Goal: Task Accomplishment & Management: Manage account settings

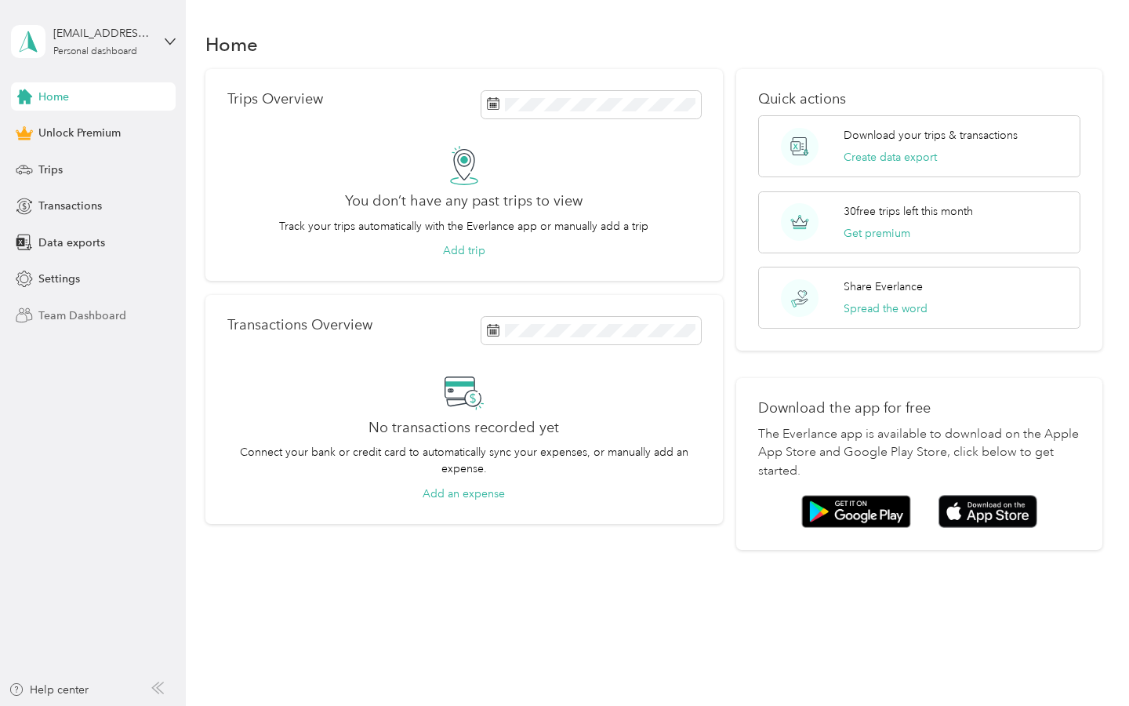
click at [96, 317] on span "Team Dashboard" at bounding box center [82, 315] width 88 height 16
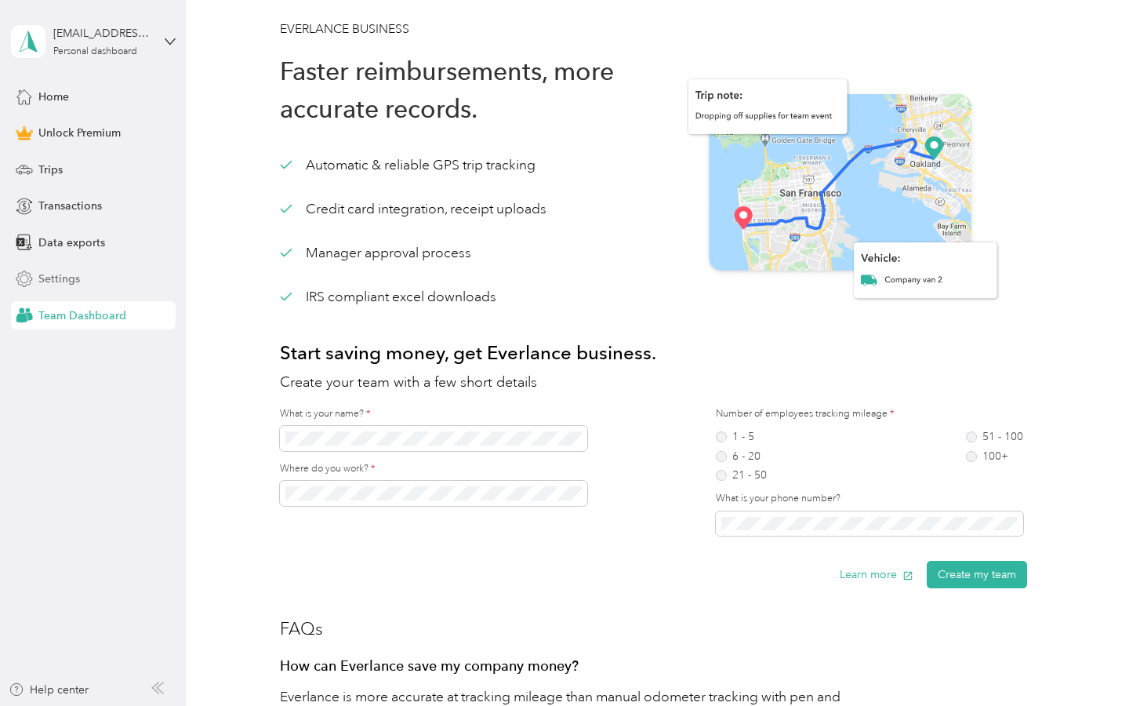
click at [76, 284] on span "Settings" at bounding box center [59, 278] width 42 height 16
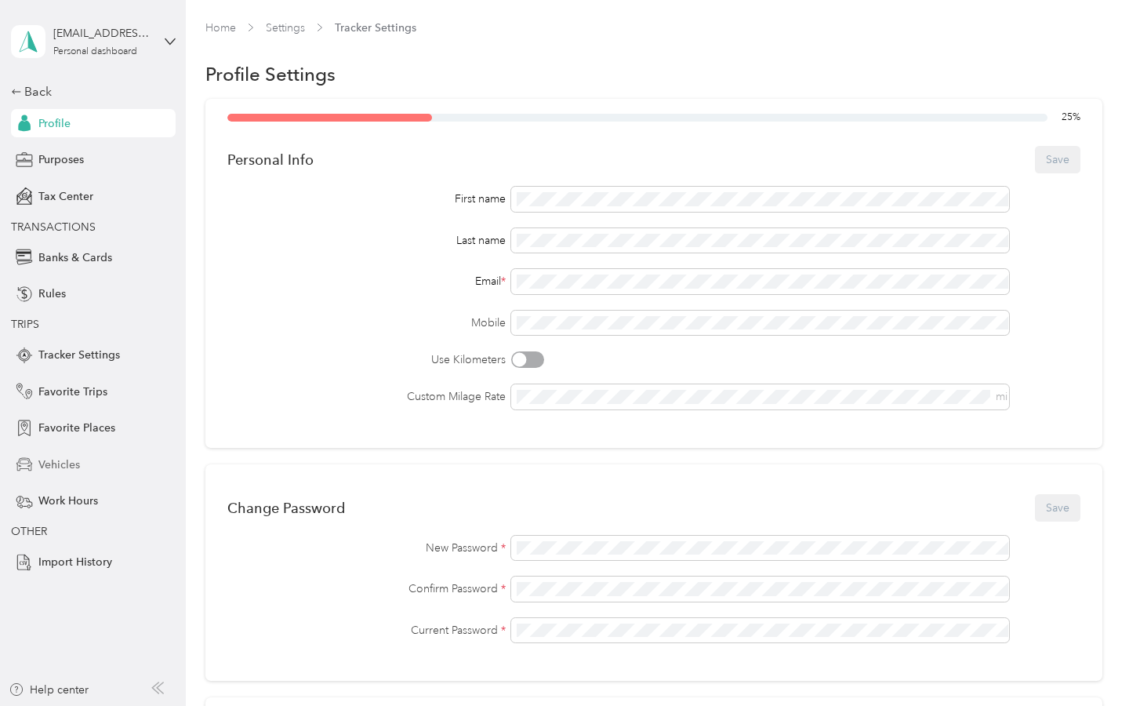
click at [69, 465] on span "Vehicles" at bounding box center [59, 464] width 42 height 16
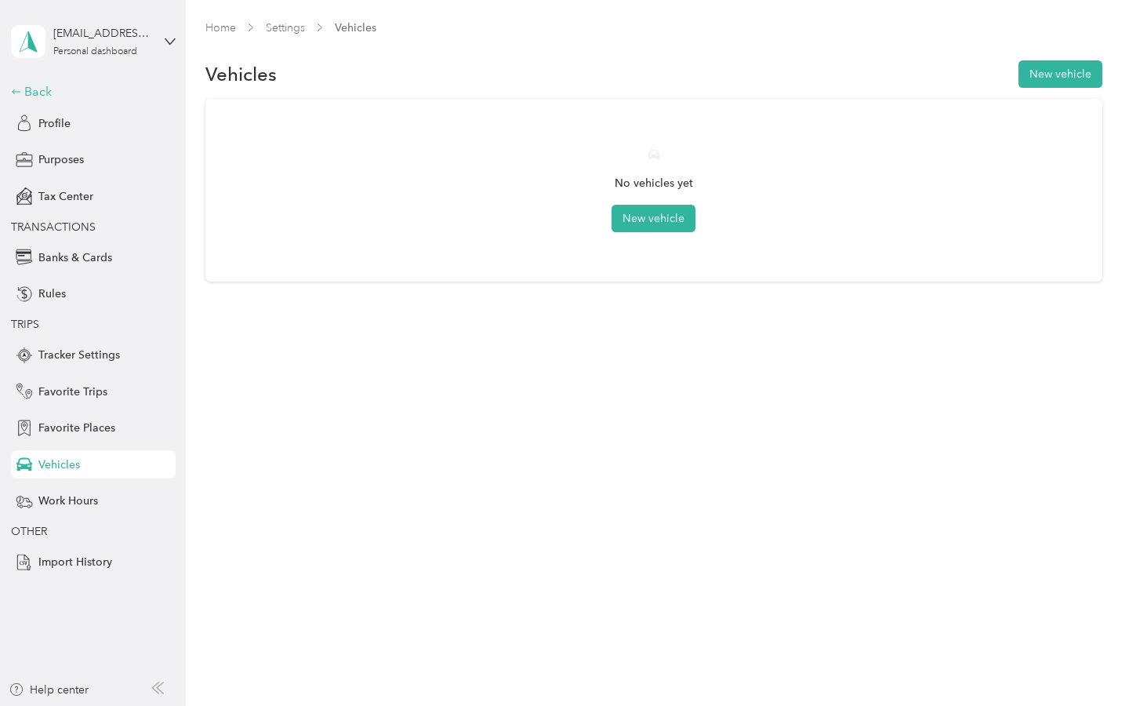
click at [59, 82] on div "Back" at bounding box center [89, 91] width 157 height 19
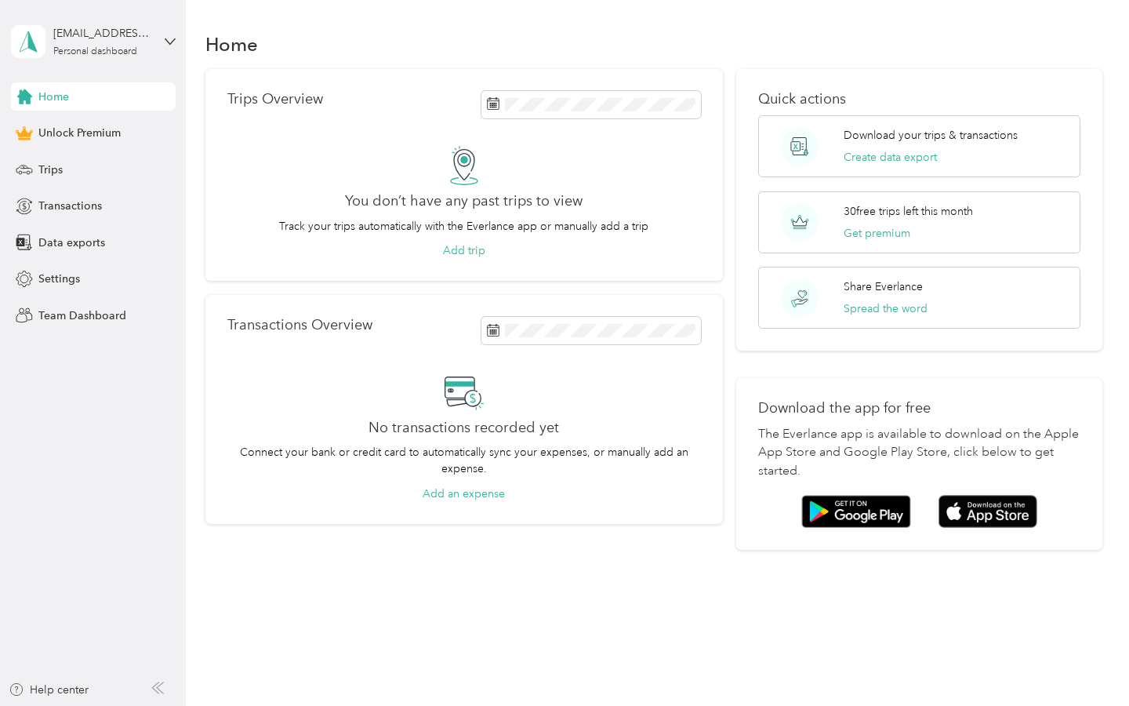
click at [55, 96] on span "Home" at bounding box center [53, 97] width 31 height 16
click at [98, 126] on span "Unlock Premium" at bounding box center [79, 133] width 82 height 16
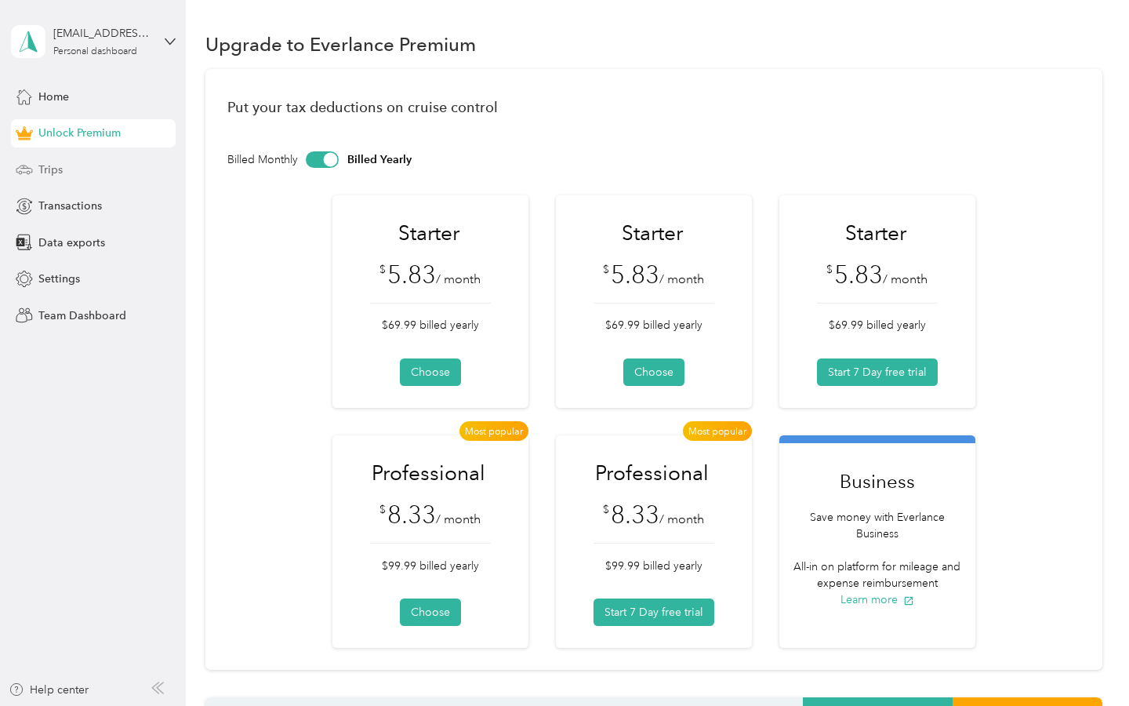
click at [61, 172] on span "Trips" at bounding box center [50, 170] width 24 height 16
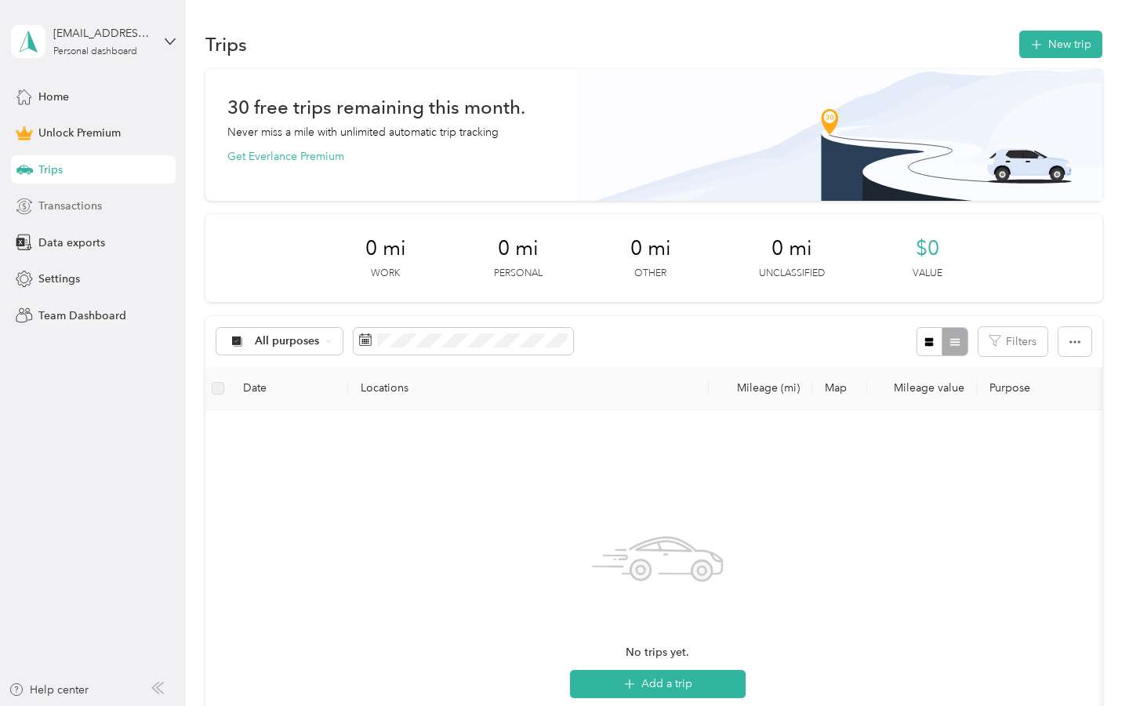
click at [50, 208] on span "Transactions" at bounding box center [70, 206] width 64 height 16
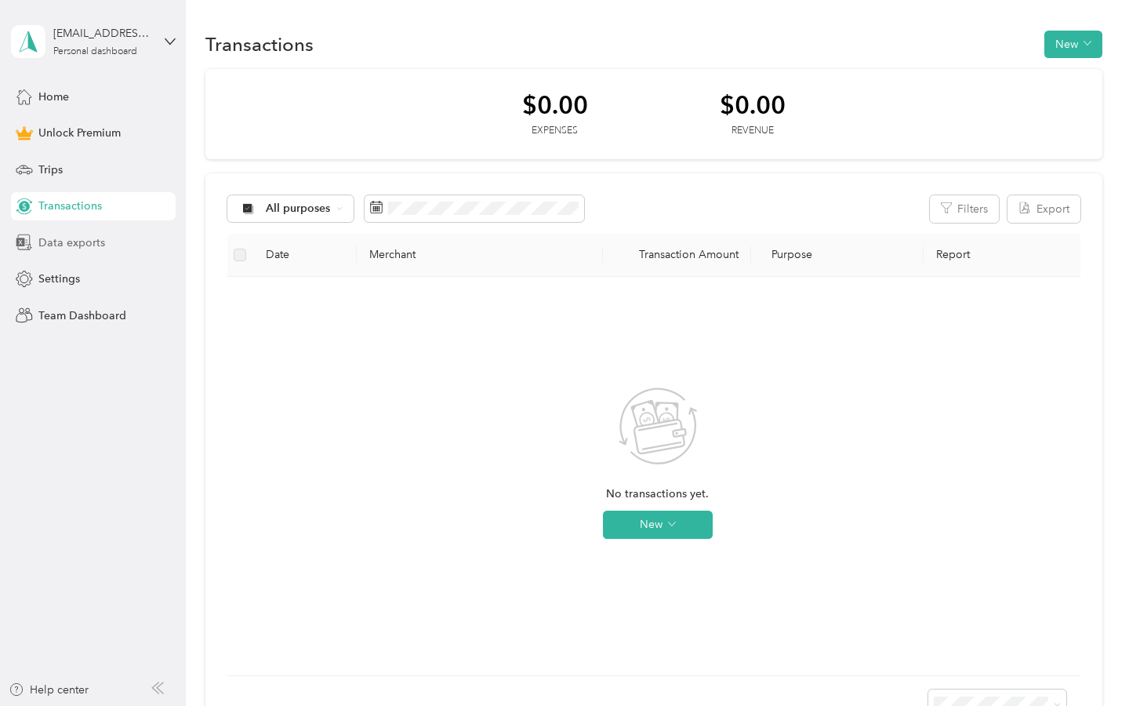
click at [49, 245] on span "Data exports" at bounding box center [71, 242] width 67 height 16
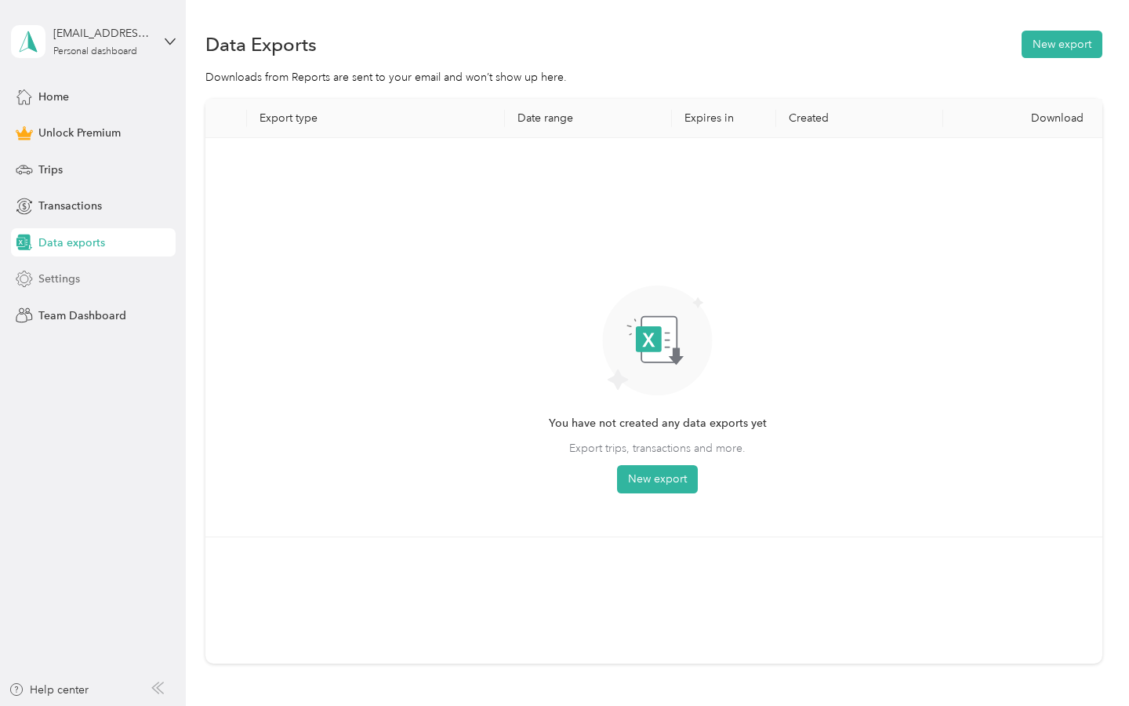
click at [51, 274] on span "Settings" at bounding box center [59, 278] width 42 height 16
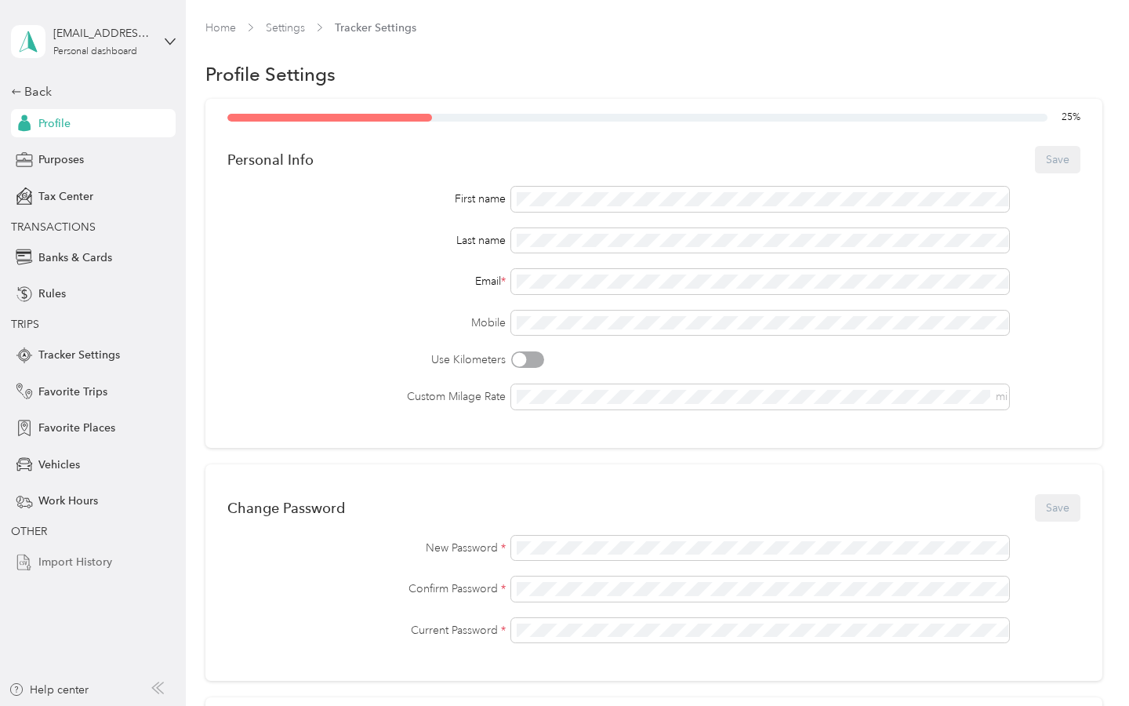
click at [74, 556] on span "Import History" at bounding box center [75, 562] width 74 height 16
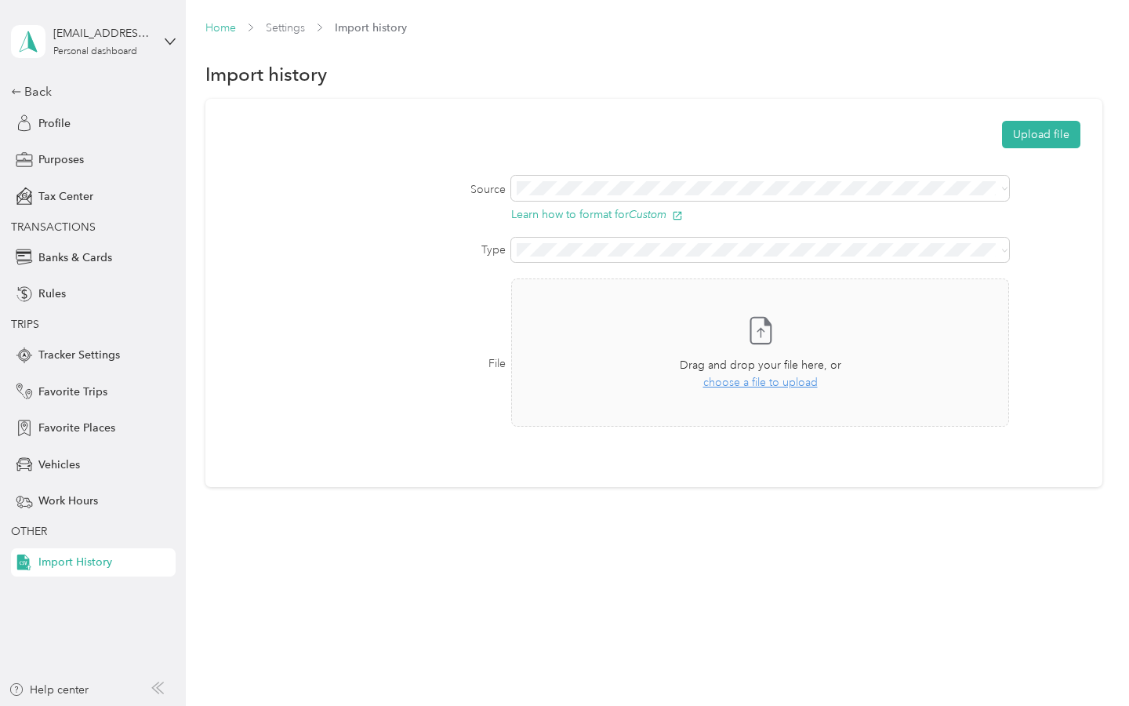
click at [220, 29] on link "Home" at bounding box center [220, 27] width 31 height 13
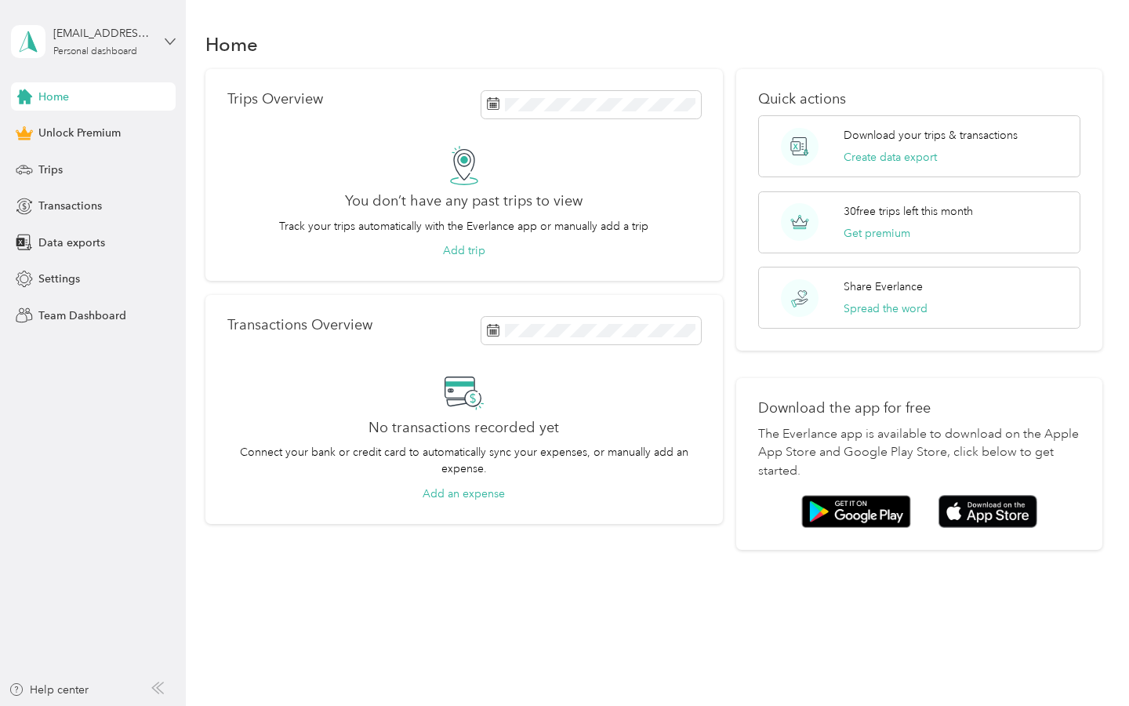
click at [165, 40] on icon at bounding box center [170, 41] width 11 height 11
click at [445, 62] on section "Home Trips Overview You don’t have any past trips to view Track your trips auto…" at bounding box center [653, 288] width 897 height 522
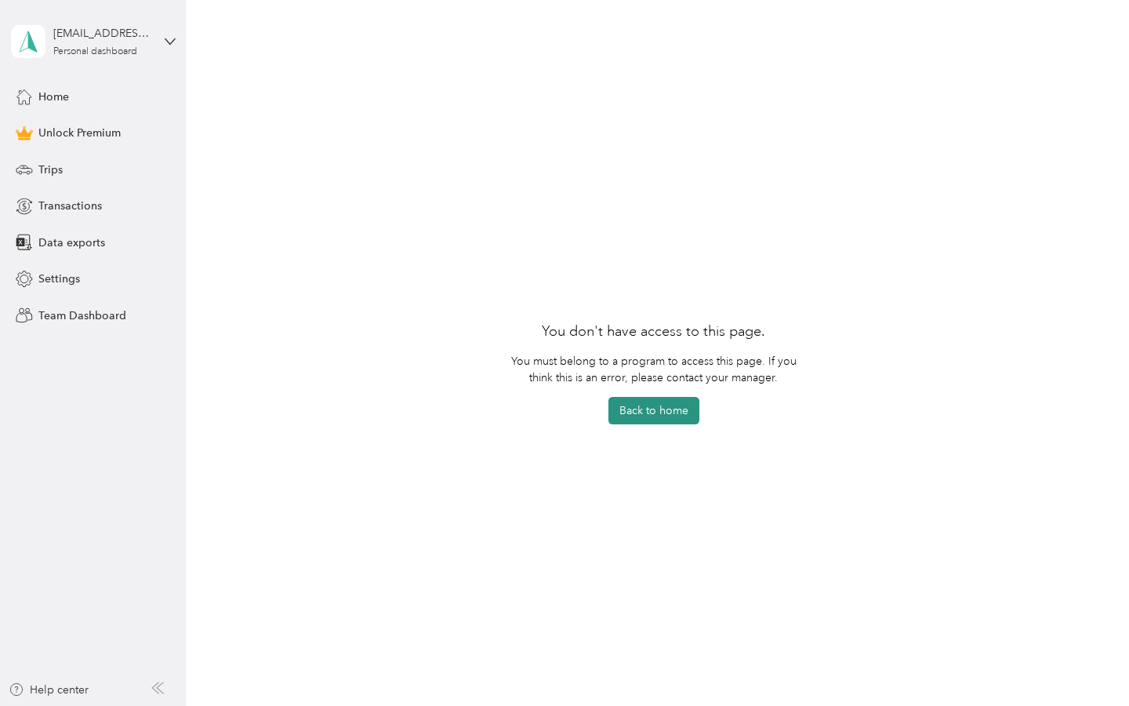
click at [669, 408] on button "Back to home" at bounding box center [653, 410] width 91 height 27
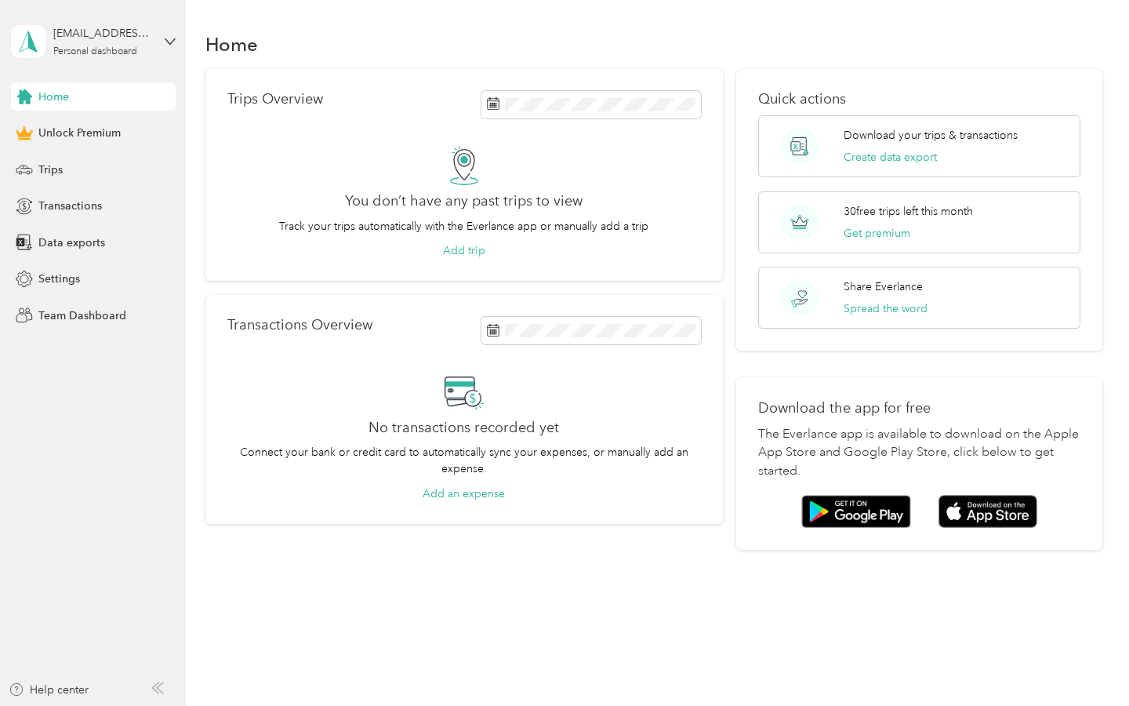
scroll to position [6, 0]
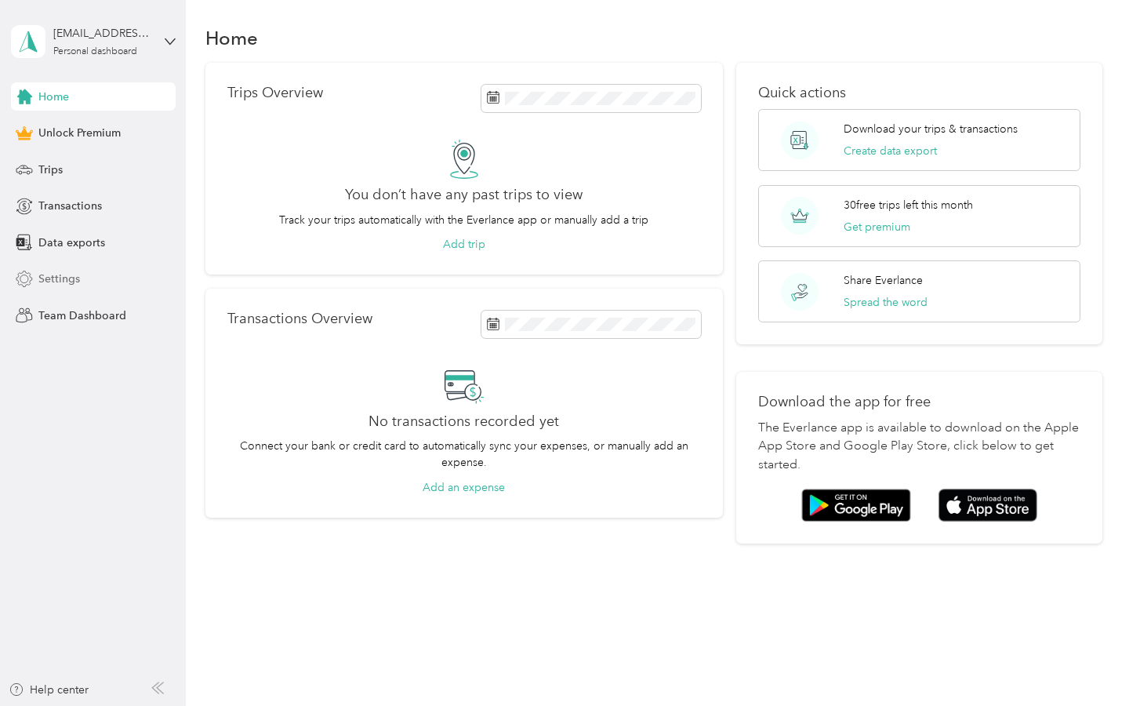
click at [74, 278] on span "Settings" at bounding box center [59, 278] width 42 height 16
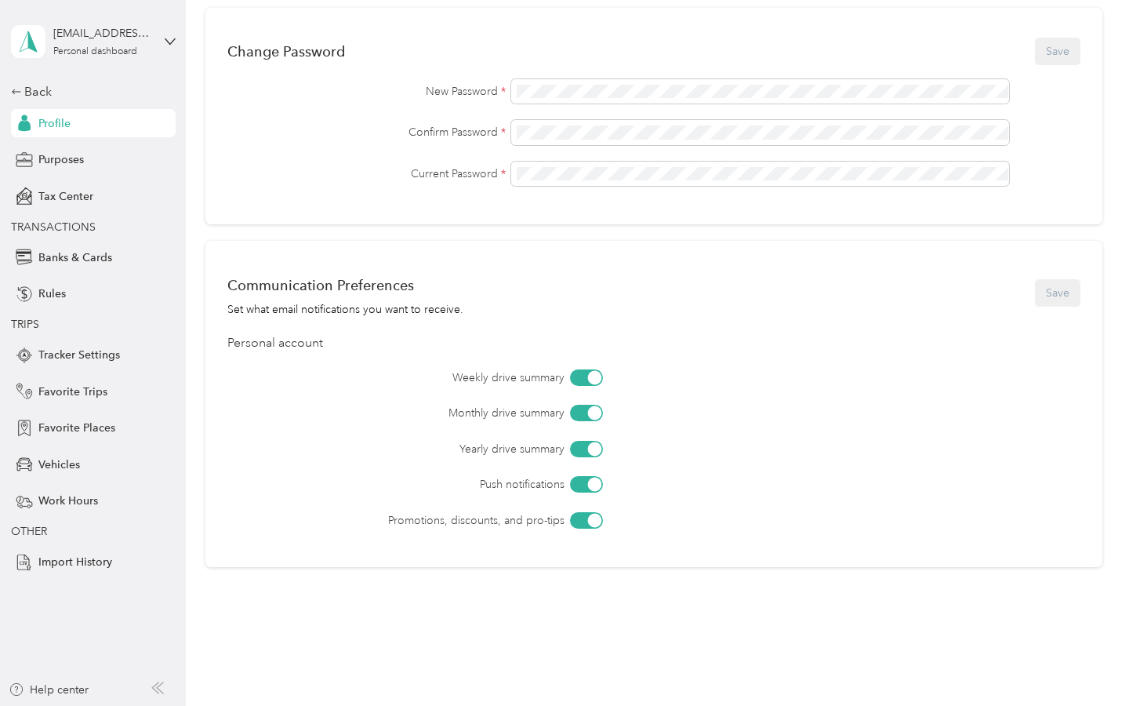
scroll to position [495, 0]
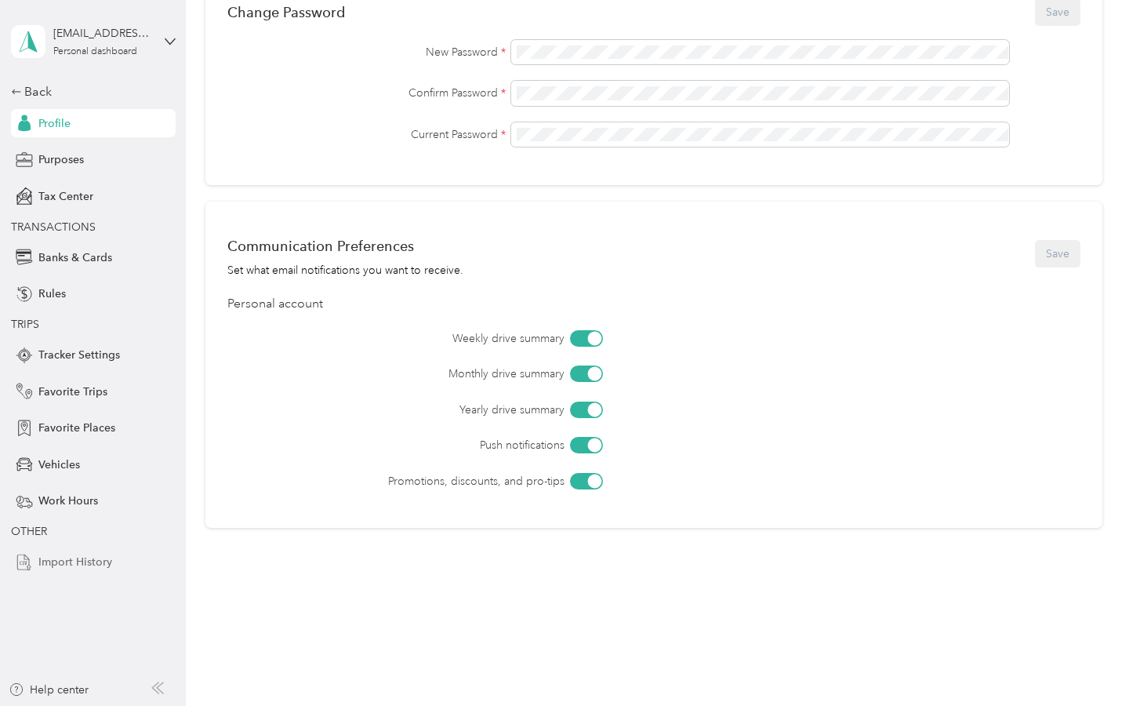
click at [71, 564] on span "Import History" at bounding box center [75, 562] width 74 height 16
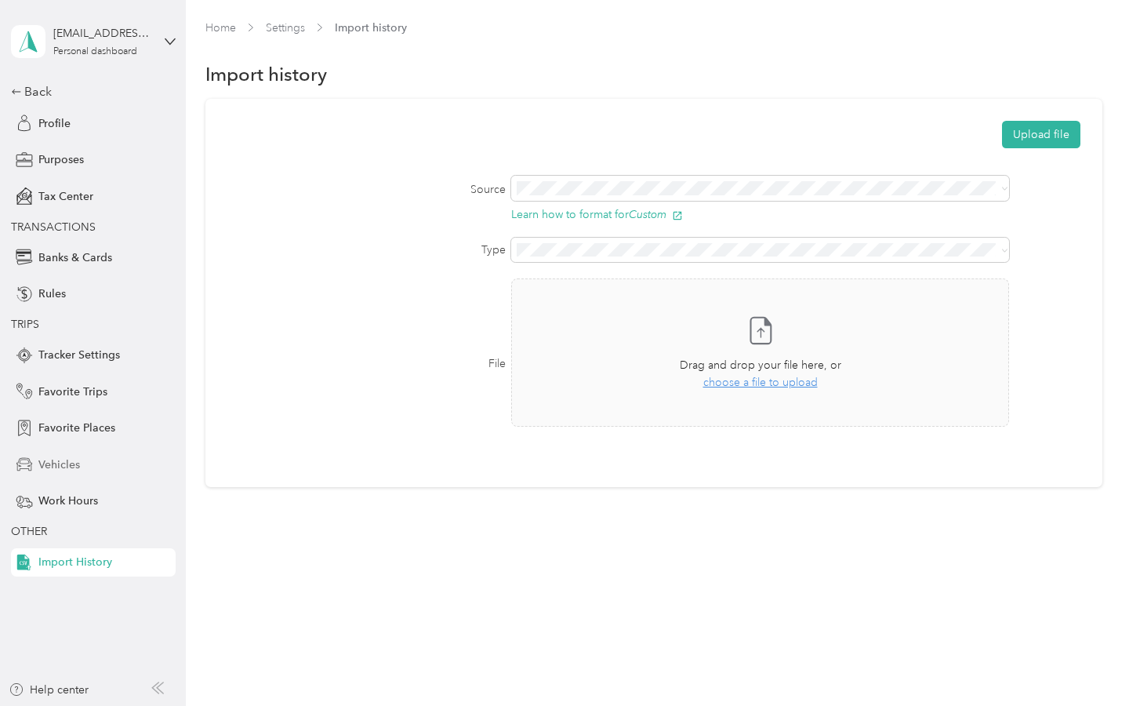
click at [60, 468] on span "Vehicles" at bounding box center [59, 464] width 42 height 16
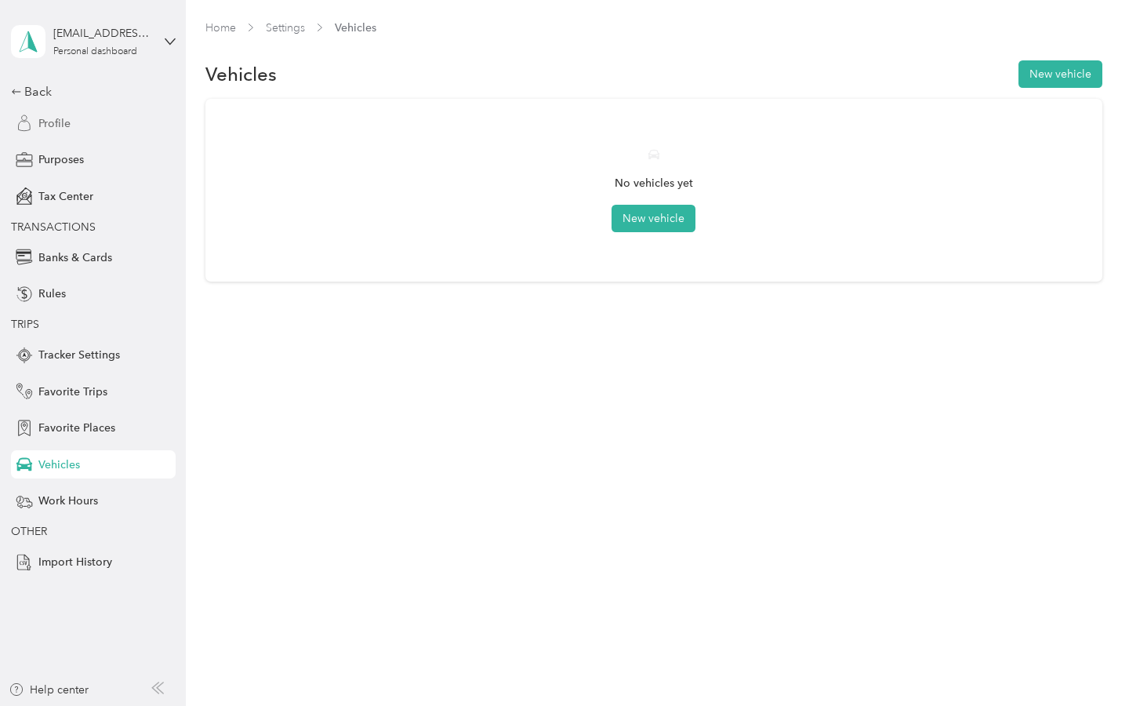
click at [55, 120] on span "Profile" at bounding box center [54, 123] width 32 height 16
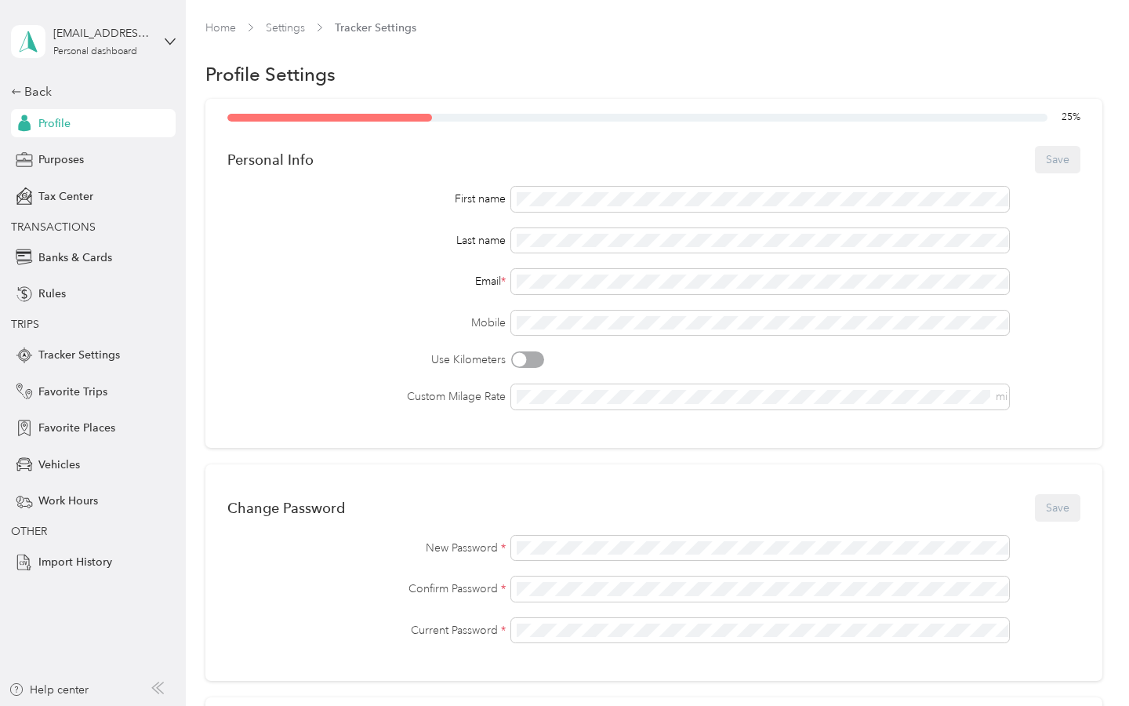
scroll to position [495, 0]
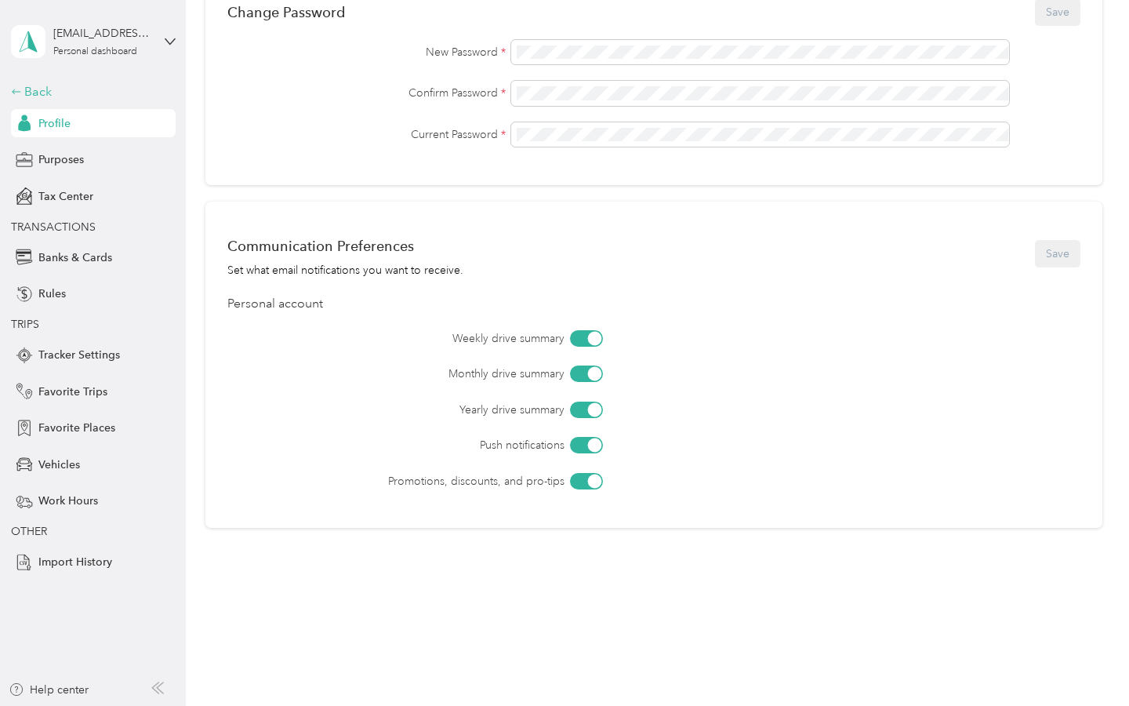
click at [42, 93] on div "Back" at bounding box center [89, 91] width 157 height 19
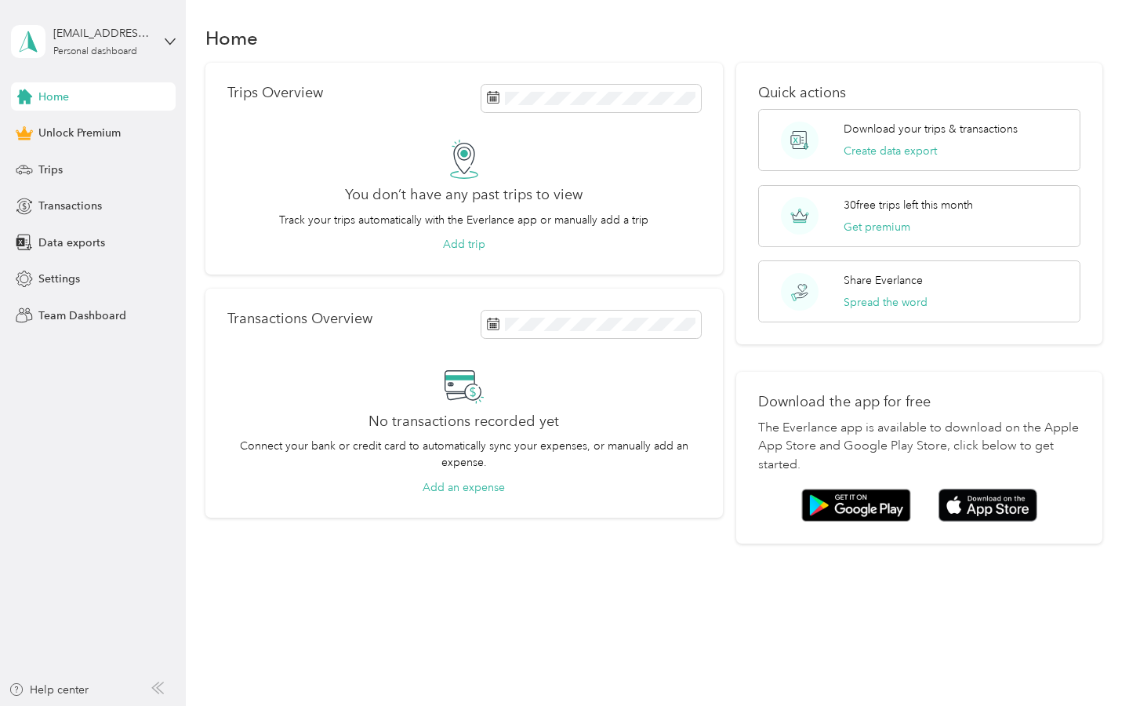
scroll to position [6, 0]
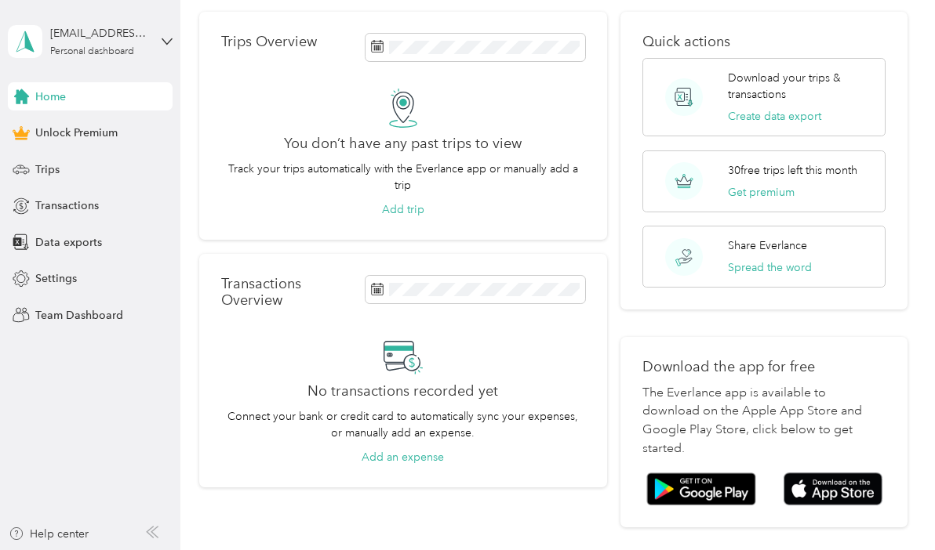
scroll to position [60, 0]
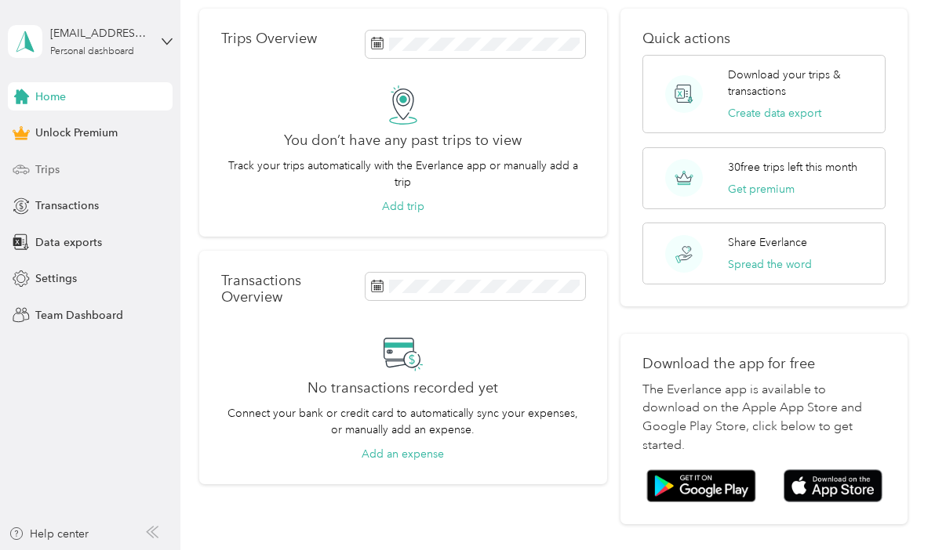
click at [49, 164] on span "Trips" at bounding box center [47, 170] width 24 height 16
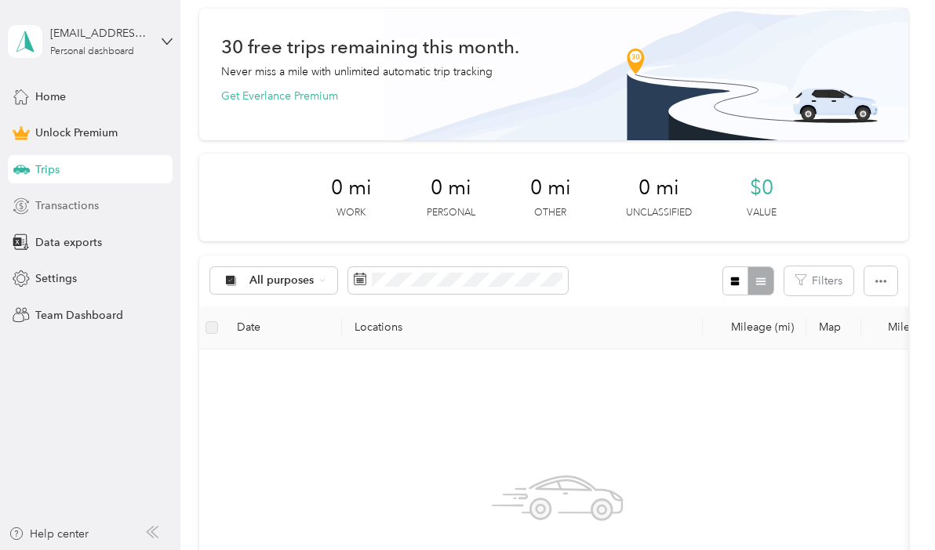
click at [56, 211] on span "Transactions" at bounding box center [67, 206] width 64 height 16
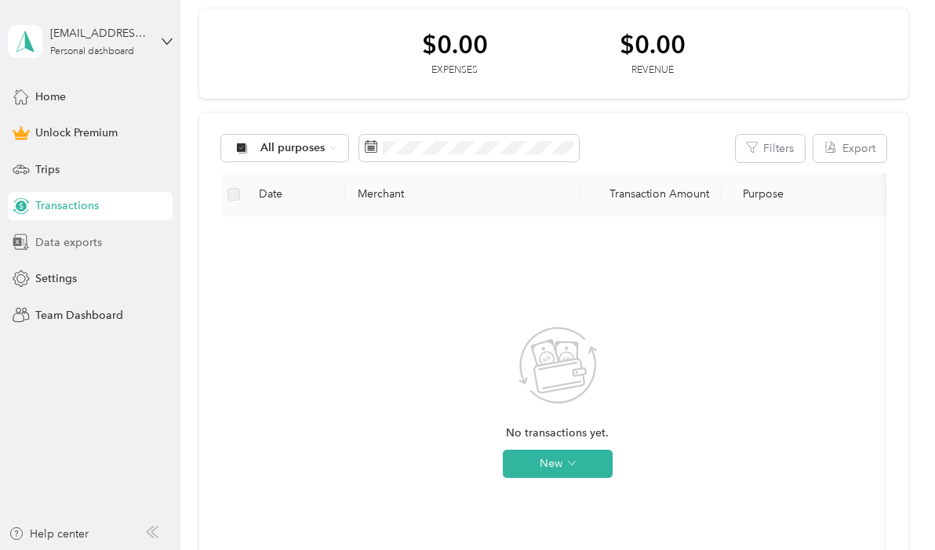
click at [63, 240] on span "Data exports" at bounding box center [68, 242] width 67 height 16
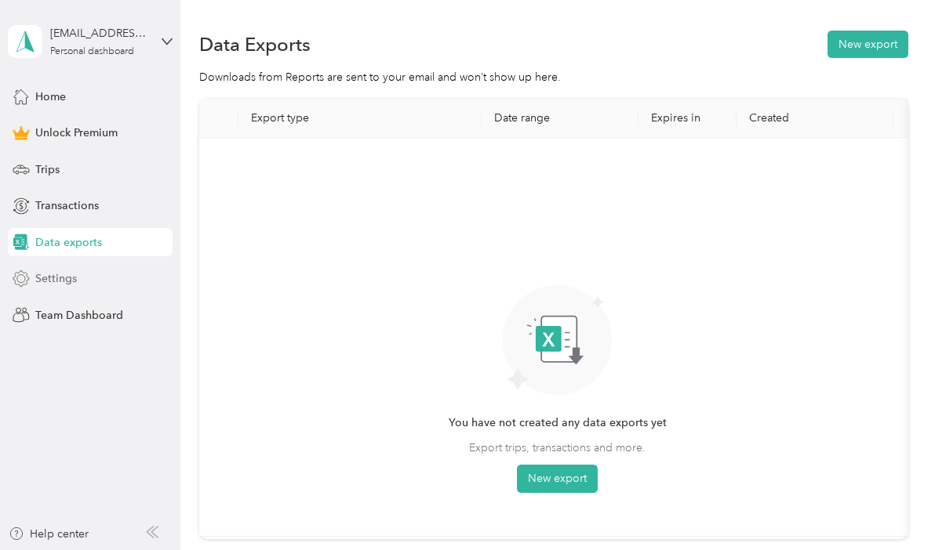
click at [66, 277] on span "Settings" at bounding box center [56, 278] width 42 height 16
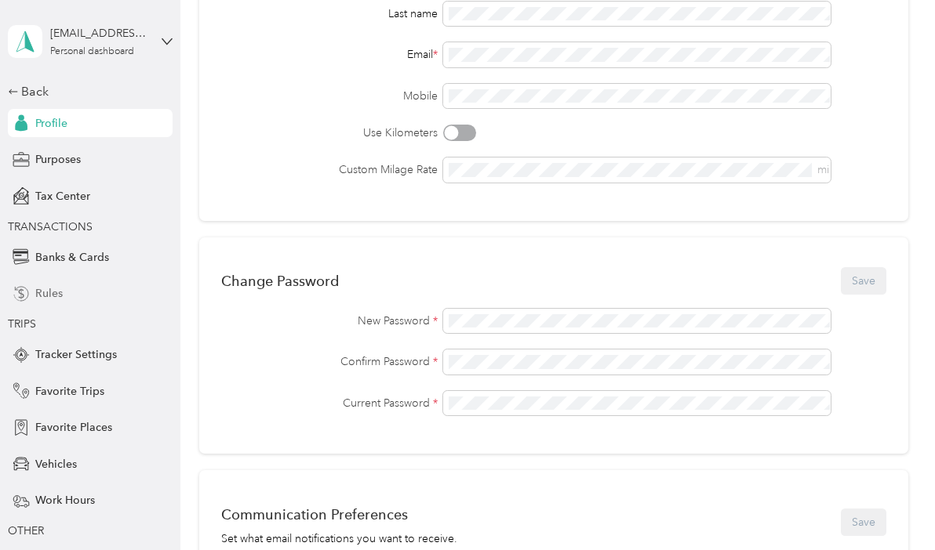
scroll to position [64, 0]
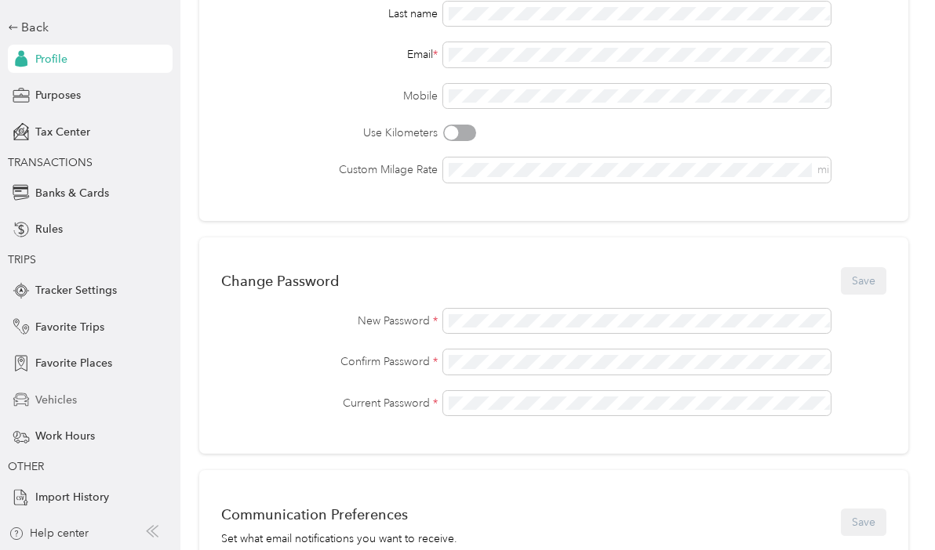
click at [45, 399] on span "Vehicles" at bounding box center [56, 400] width 42 height 16
